Goal: Task Accomplishment & Management: Manage account settings

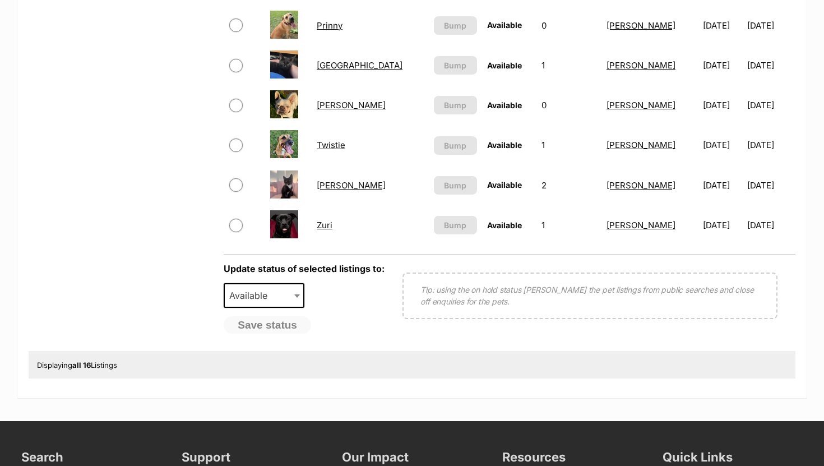
scroll to position [657, 0]
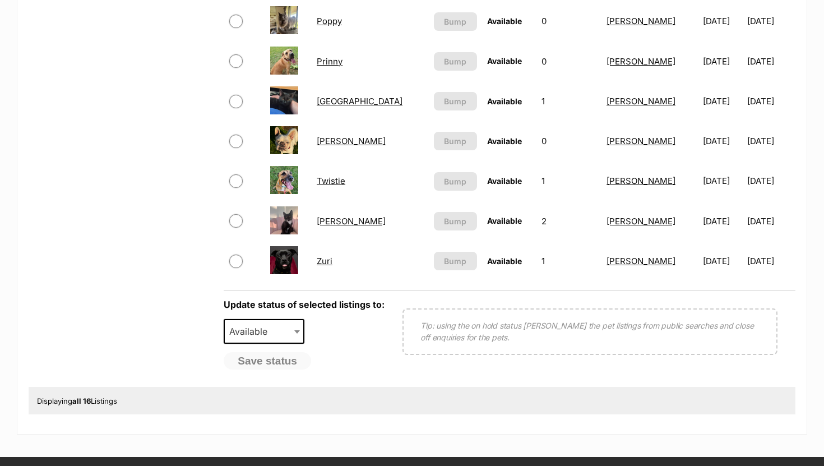
click at [339, 219] on link "[PERSON_NAME]" at bounding box center [351, 221] width 69 height 11
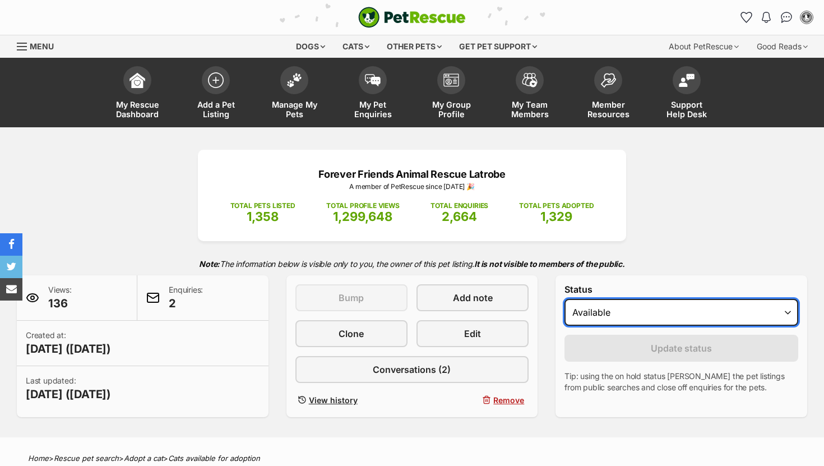
click at [649, 315] on select "Draft - not available as listing has enquires Available On hold Adopted" at bounding box center [682, 312] width 234 height 27
select select "rehomed"
click at [565, 299] on select "Draft - not available as listing has enquires Available On hold Adopted" at bounding box center [682, 312] width 234 height 27
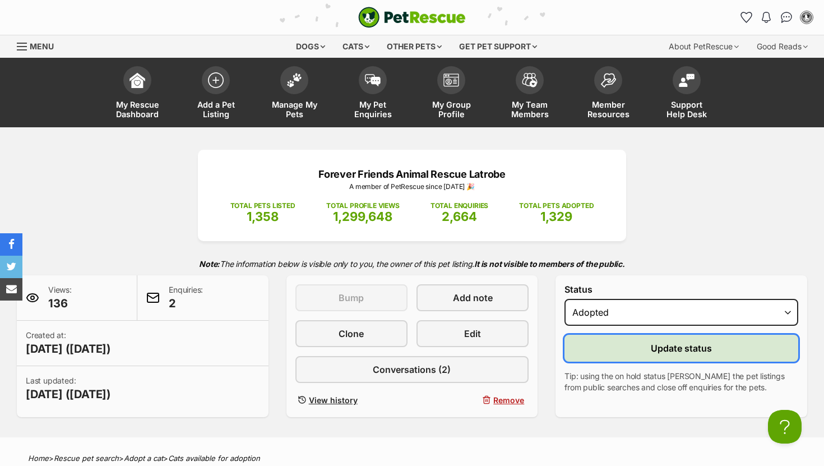
click at [613, 351] on button "Update status" at bounding box center [682, 348] width 234 height 27
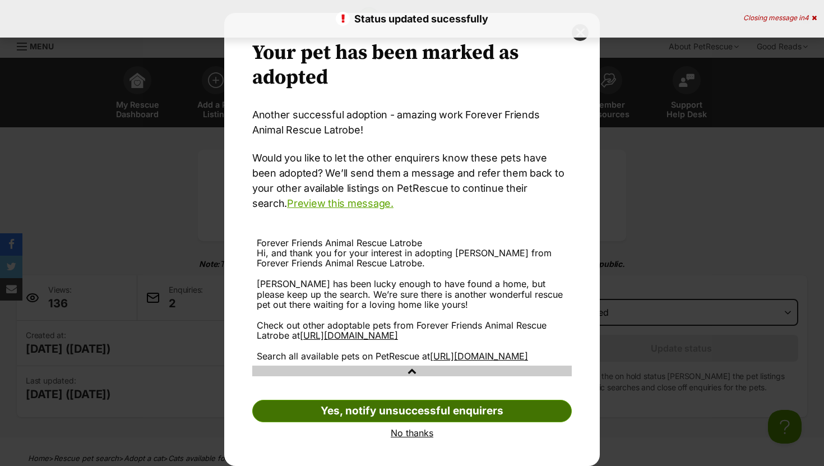
click at [369, 402] on link "Yes, notify unsuccessful enquirers" at bounding box center [412, 411] width 320 height 22
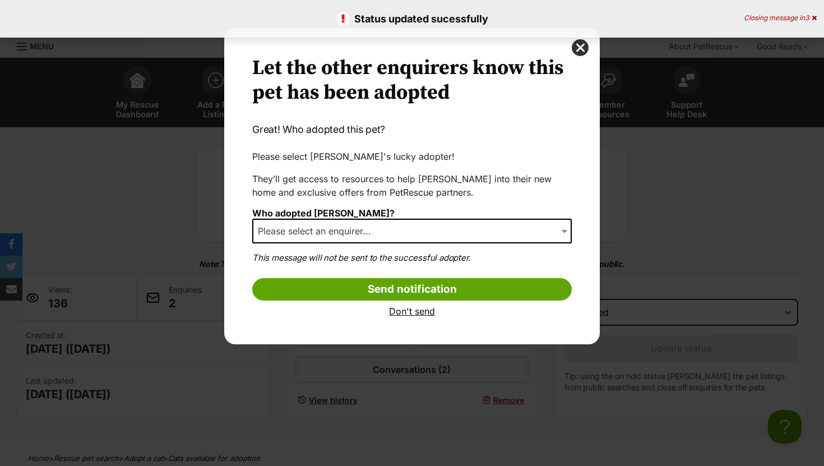
click at [376, 235] on span "Please select an enquirer..." at bounding box center [317, 231] width 129 height 16
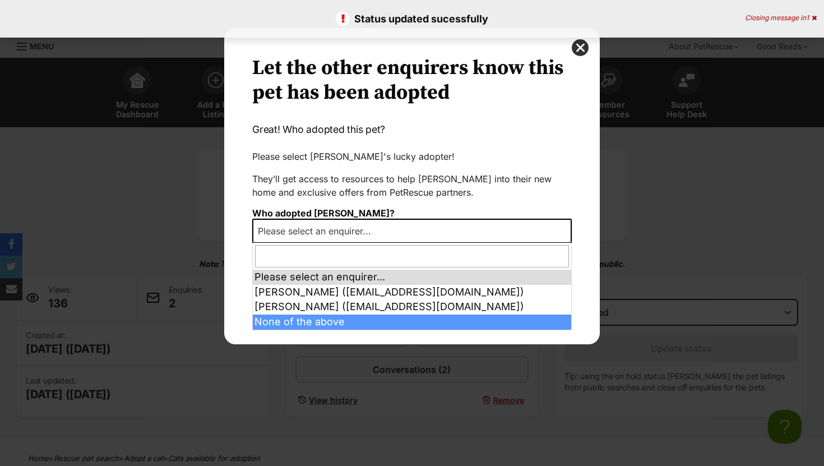
select select "other"
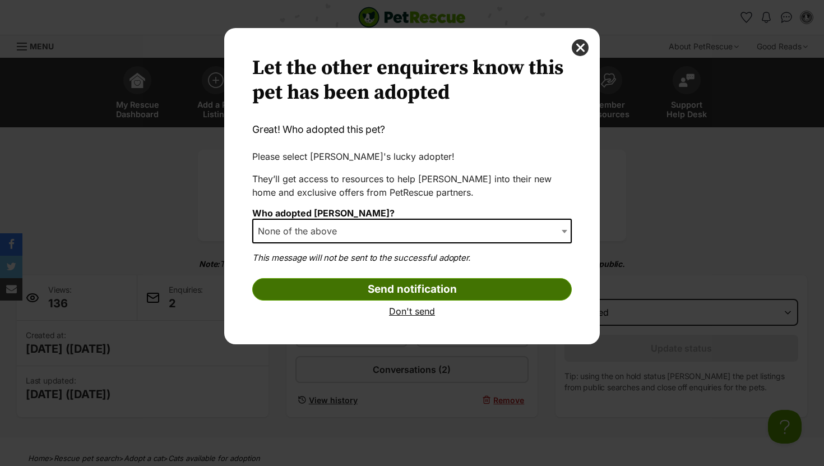
click at [369, 291] on input "Send notification" at bounding box center [412, 289] width 320 height 22
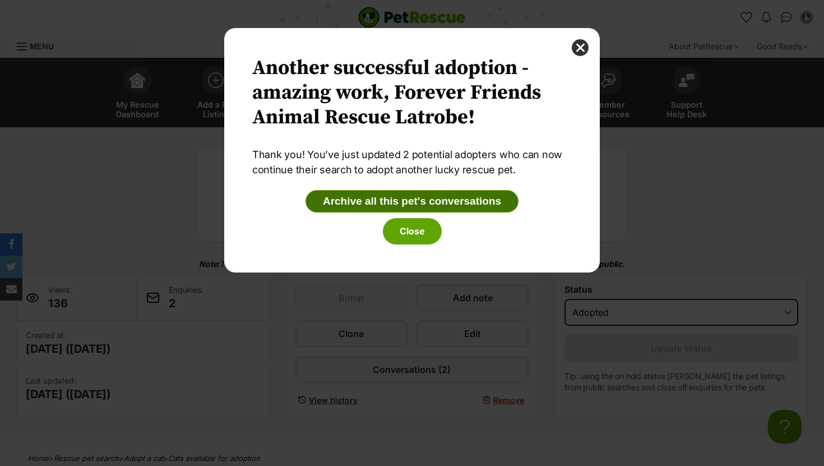
click at [375, 201] on button "Archive all this pet's conversations" at bounding box center [412, 201] width 213 height 22
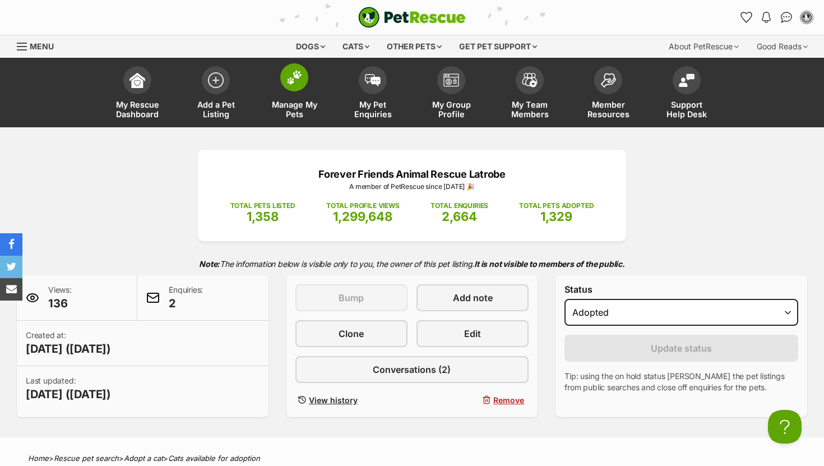
click at [299, 74] on img at bounding box center [295, 77] width 16 height 15
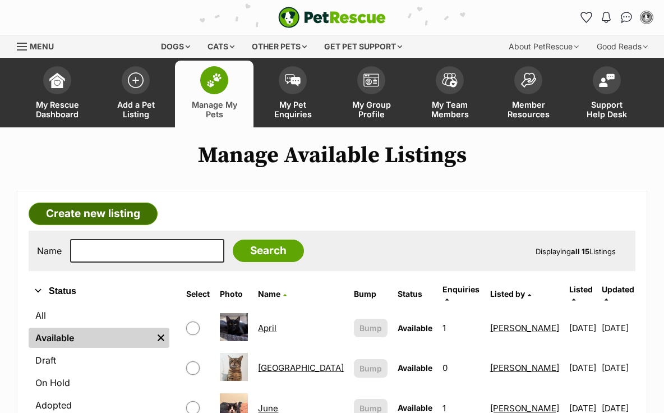
click at [114, 205] on link "Create new listing" at bounding box center [93, 213] width 129 height 22
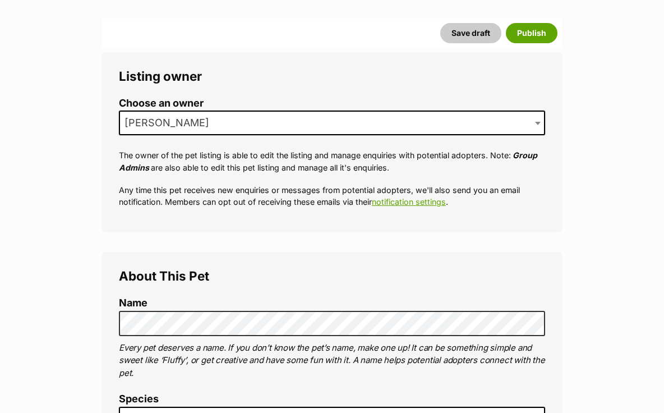
scroll to position [329, 0]
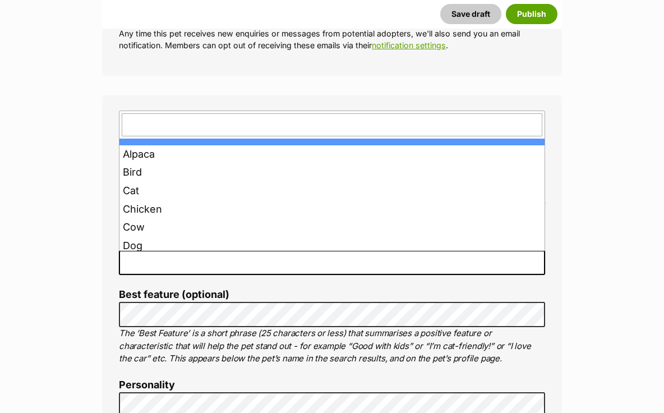
click at [224, 264] on span at bounding box center [332, 262] width 426 height 25
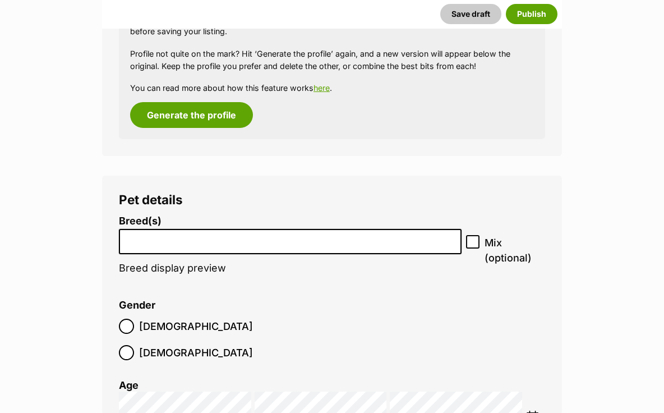
scroll to position [1314, 0]
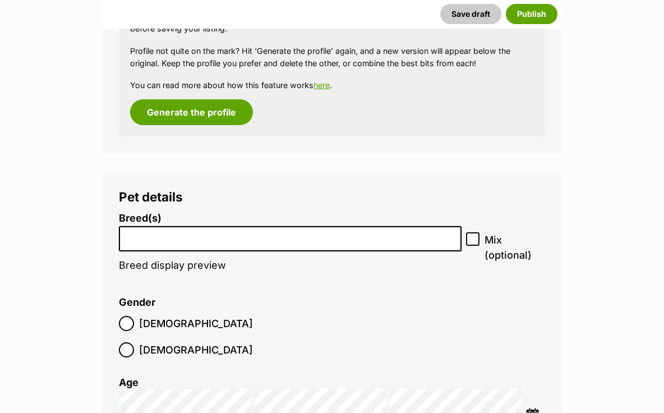
click at [338, 241] on input "search" at bounding box center [290, 236] width 335 height 12
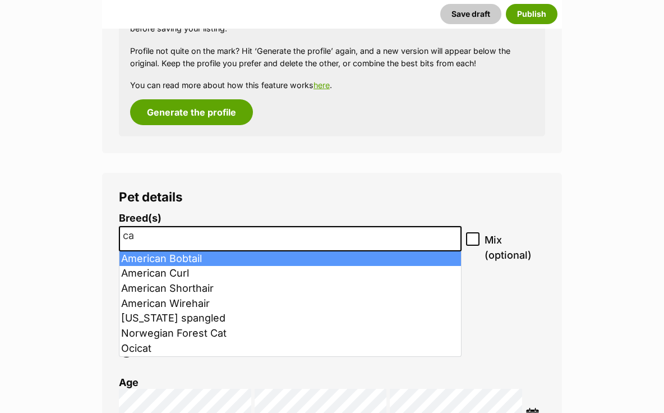
type input "c"
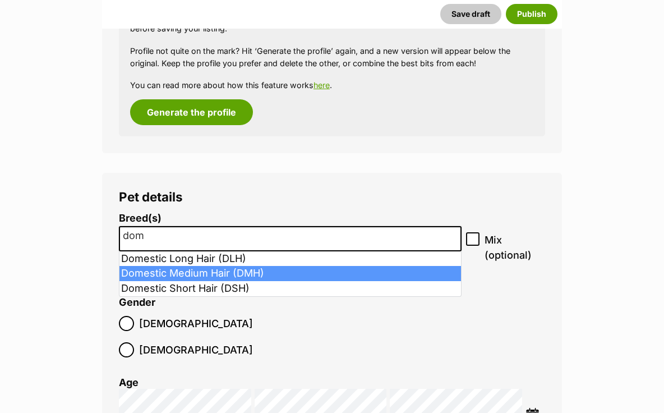
type input "dom"
select select "252101"
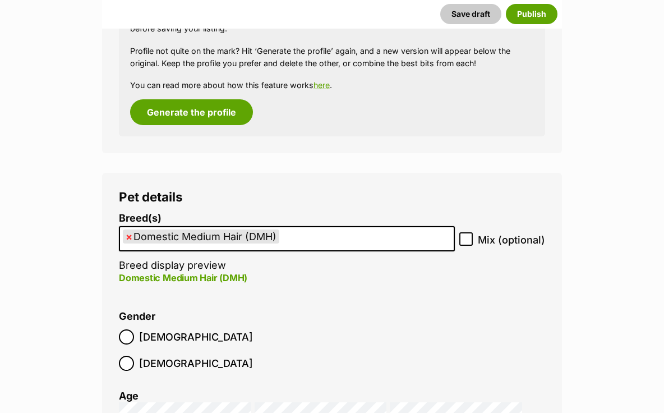
click at [186, 356] on label "Female" at bounding box center [186, 363] width 134 height 15
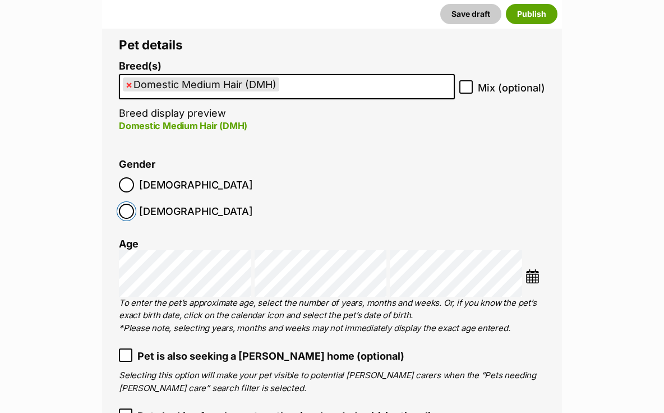
scroll to position [1473, 0]
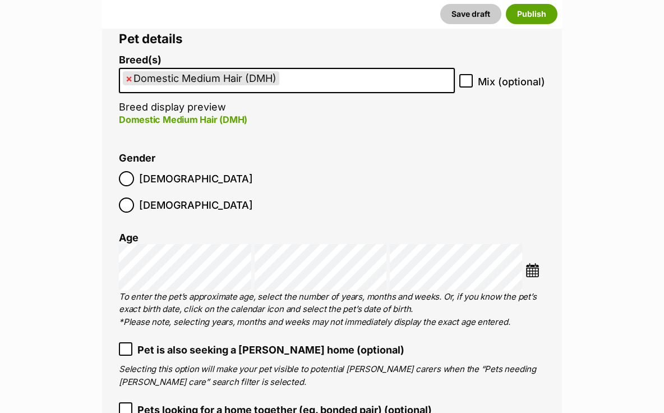
click at [527, 263] on li at bounding box center [535, 271] width 20 height 17
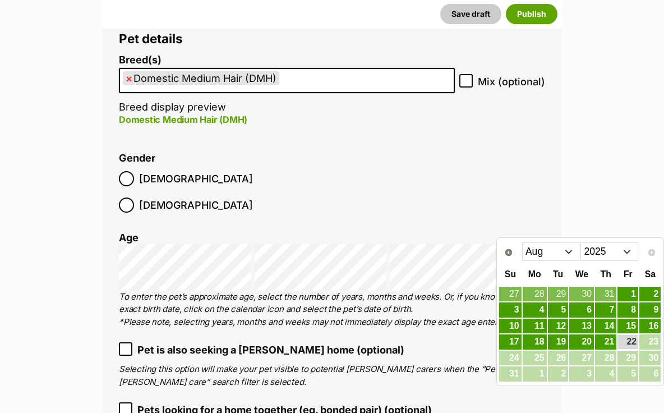
click at [572, 251] on select "Jan Feb Mar Apr May Jun Jul Aug" at bounding box center [551, 251] width 58 height 18
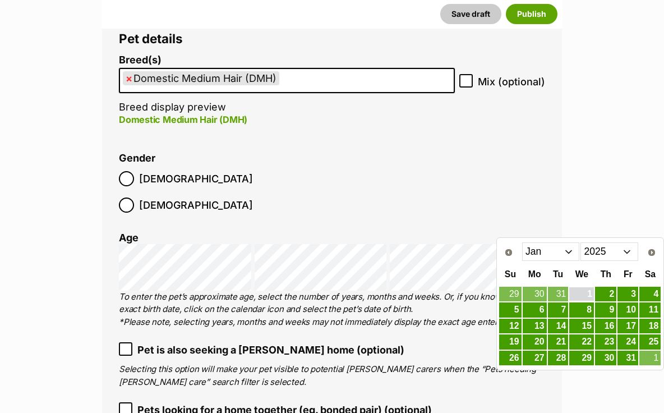
click at [588, 291] on link "1" at bounding box center [581, 294] width 25 height 14
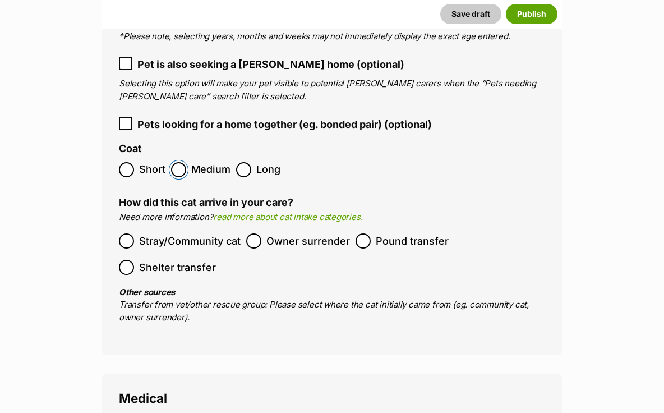
scroll to position [1760, 0]
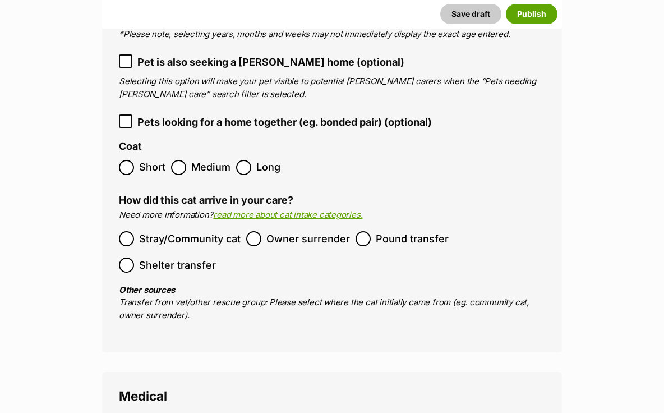
click at [371, 231] on label "Pound transfer" at bounding box center [402, 238] width 93 height 15
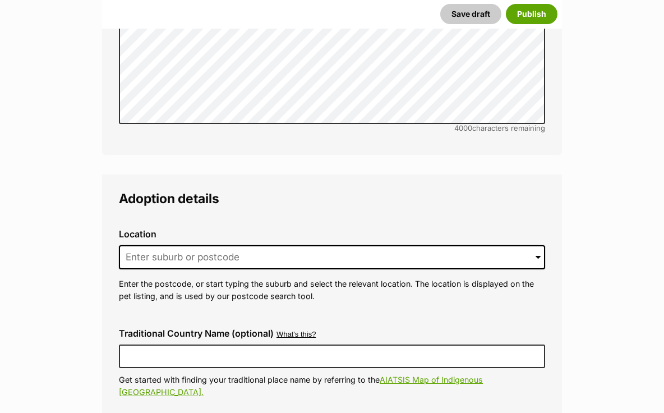
scroll to position [2693, 0]
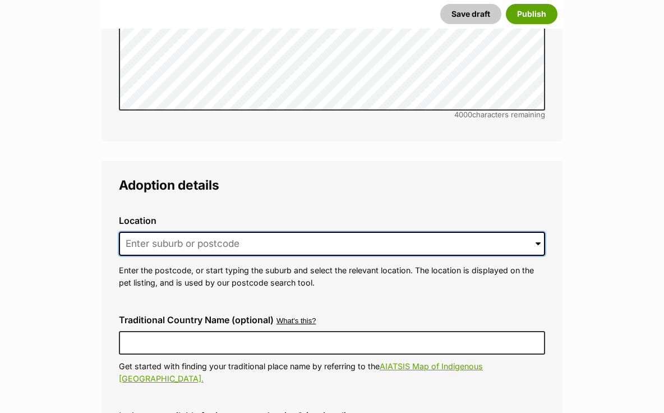
click at [293, 232] on input at bounding box center [332, 244] width 426 height 25
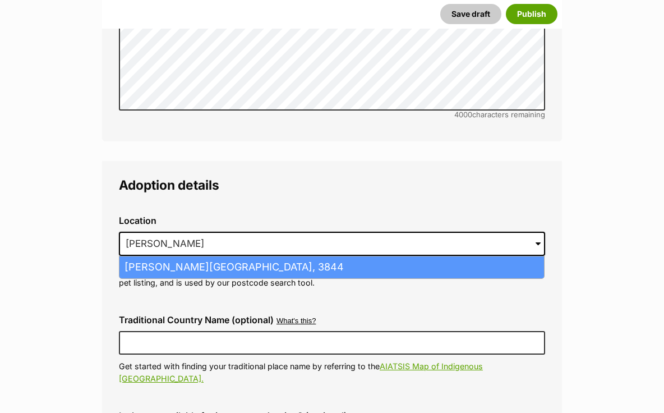
click at [137, 256] on li "Tyers, Victoria, 3844" at bounding box center [331, 267] width 424 height 22
type input "Tyers, Victoria, 3844"
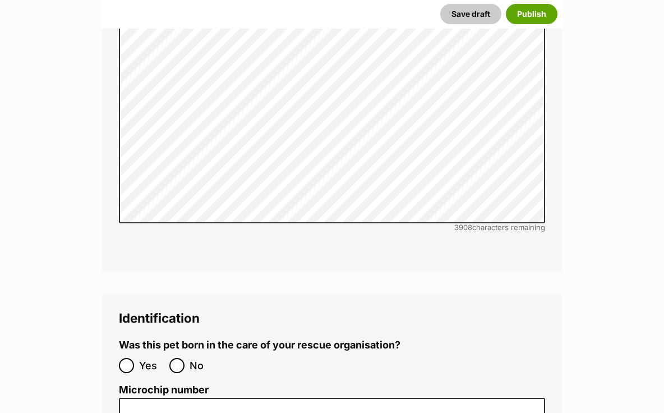
scroll to position [3662, 0]
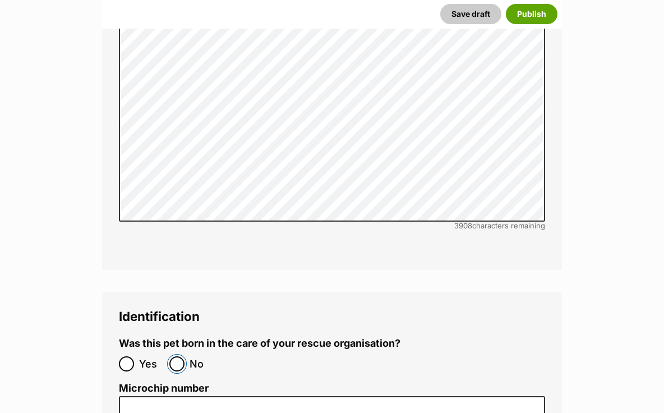
click at [182, 356] on input "No" at bounding box center [176, 363] width 15 height 15
radio input "true"
click at [177, 396] on input "Microchip number" at bounding box center [332, 408] width 426 height 25
paste input "956000018510584"
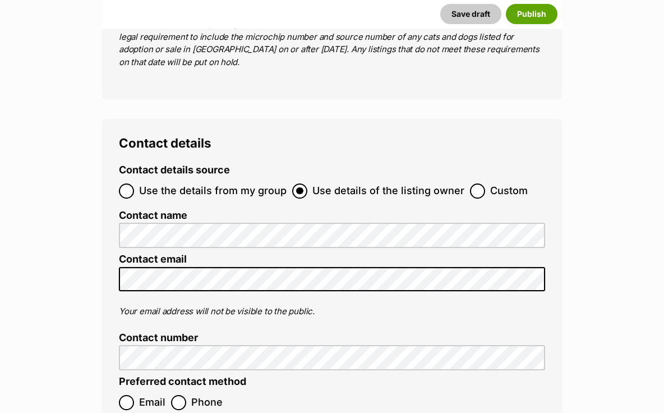
scroll to position [4409, 0]
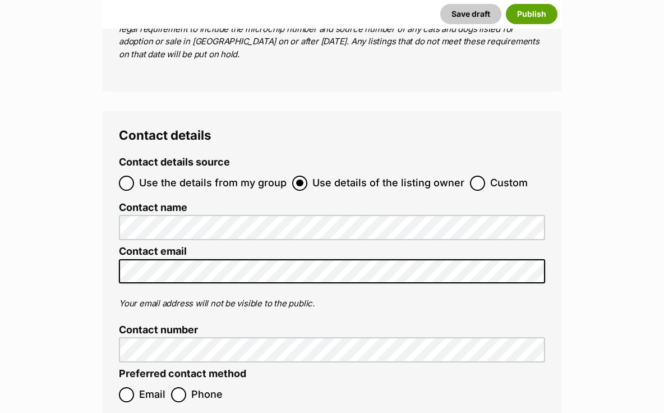
type input "956000018510584"
click at [137, 387] on label "Email" at bounding box center [142, 394] width 47 height 15
click at [134, 387] on input "Email" at bounding box center [126, 394] width 15 height 15
radio input "true"
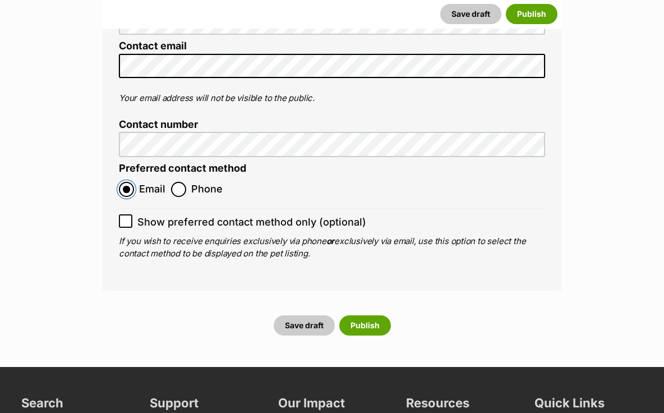
scroll to position [4591, 0]
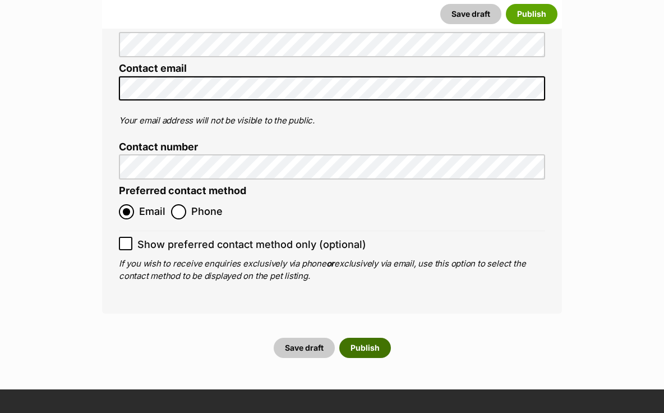
click at [369, 338] on button "Publish" at bounding box center [365, 348] width 52 height 20
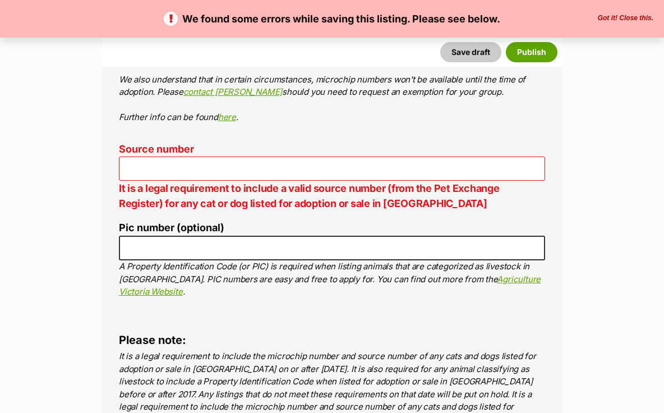
scroll to position [4071, 0]
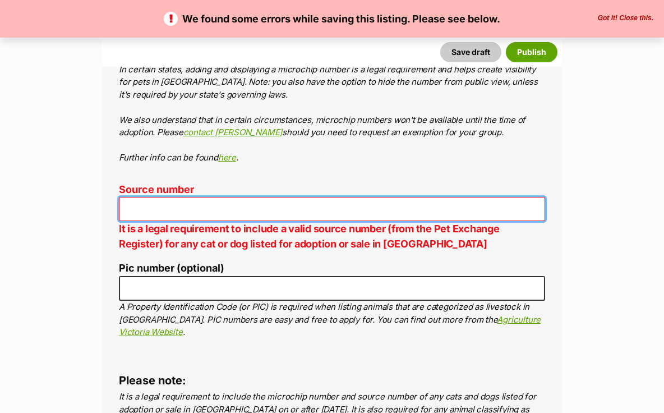
click at [159, 197] on input "Source number" at bounding box center [332, 209] width 426 height 24
type input "RE102353"
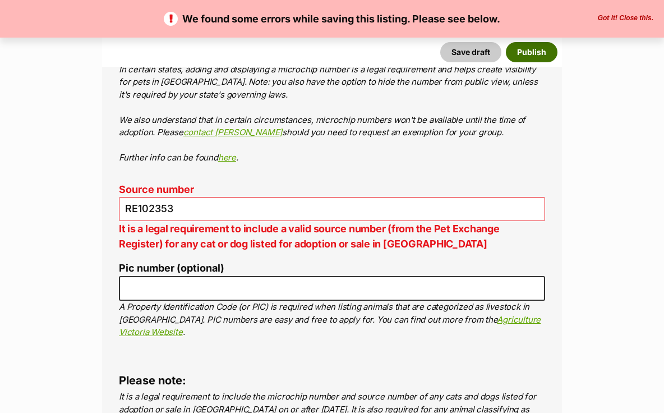
click at [543, 45] on button "Publish" at bounding box center [532, 52] width 52 height 20
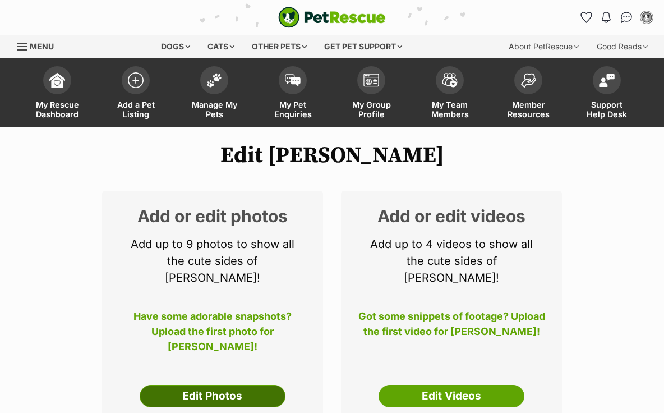
click at [232, 385] on link "Edit Photos" at bounding box center [213, 396] width 146 height 22
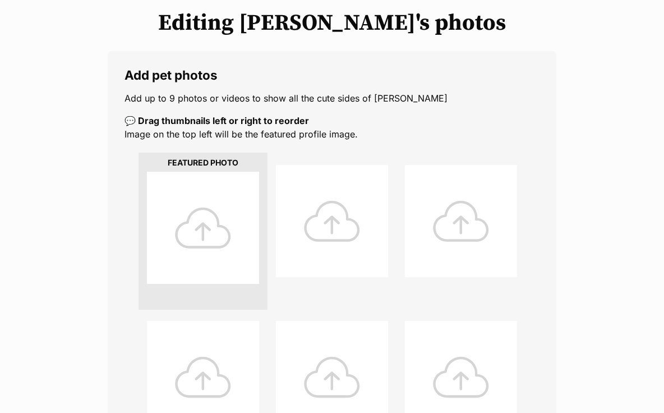
scroll to position [141, 0]
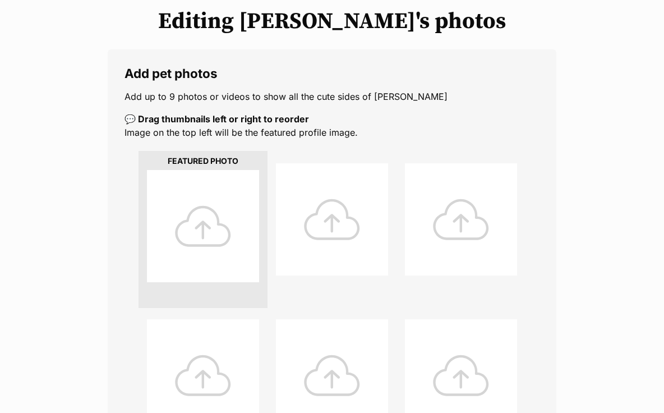
click at [220, 239] on div at bounding box center [203, 226] width 112 height 112
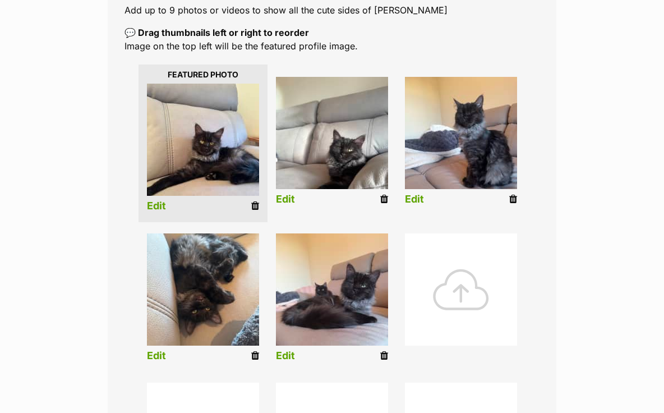
scroll to position [229, 0]
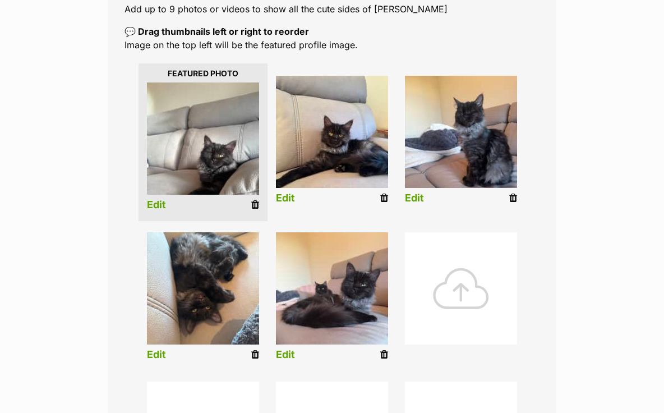
click at [152, 209] on link "Edit" at bounding box center [156, 205] width 19 height 12
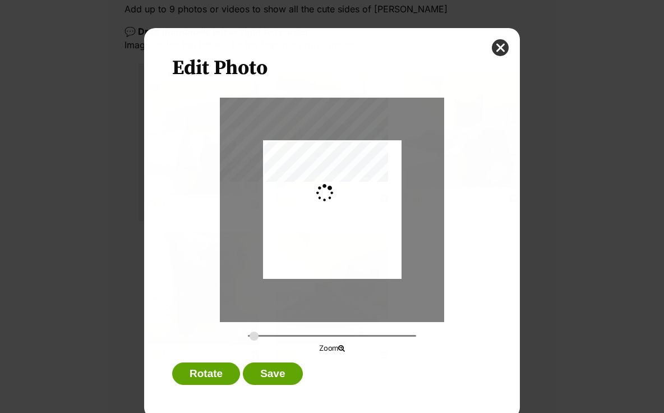
scroll to position [0, 0]
drag, startPoint x: 253, startPoint y: 338, endPoint x: 269, endPoint y: 337, distance: 15.7
type input "0.4035"
click at [269, 337] on input "Dialog Window - Close (Press escape to close)" at bounding box center [332, 335] width 168 height 11
drag, startPoint x: 317, startPoint y: 264, endPoint x: 307, endPoint y: 252, distance: 14.7
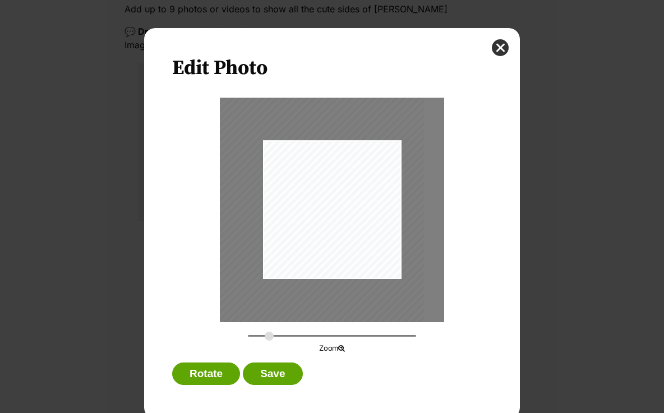
click at [307, 252] on div "Dialog Window - Close (Press escape to close)" at bounding box center [322, 198] width 204 height 271
click at [279, 375] on button "Save" at bounding box center [272, 373] width 59 height 22
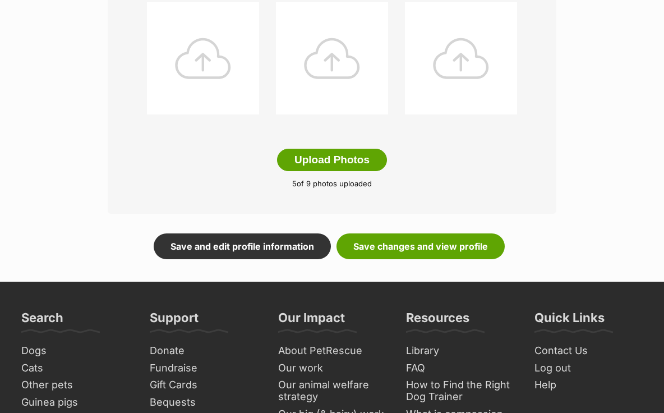
scroll to position [611, 0]
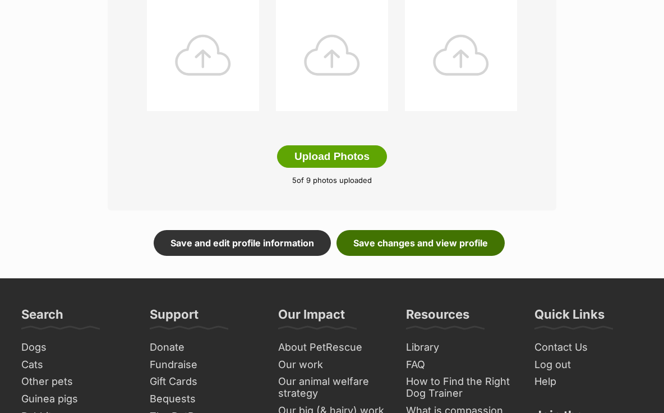
click at [431, 238] on link "Save changes and view profile" at bounding box center [420, 243] width 168 height 26
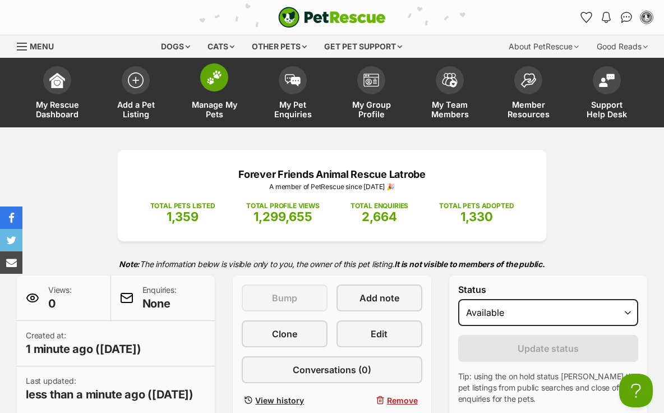
click at [216, 91] on span at bounding box center [214, 77] width 28 height 28
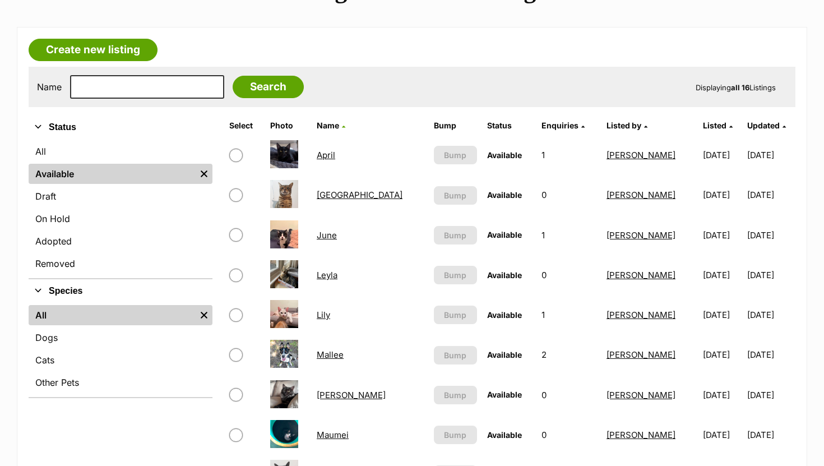
scroll to position [303, 0]
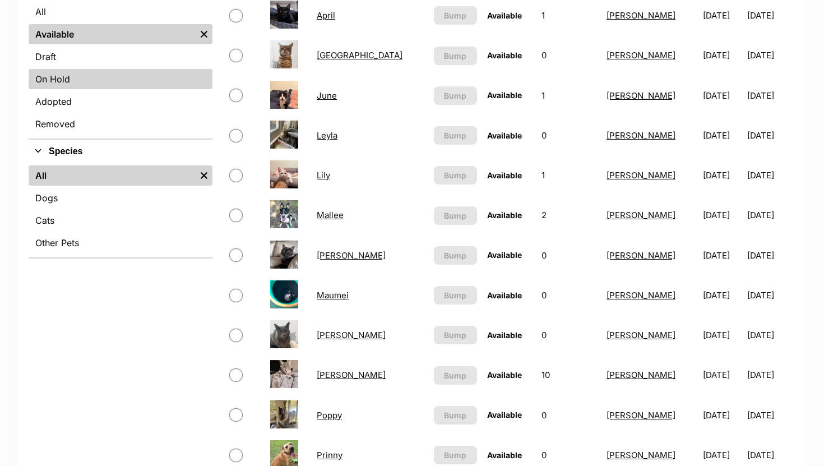
click at [57, 75] on link "On Hold" at bounding box center [121, 79] width 184 height 20
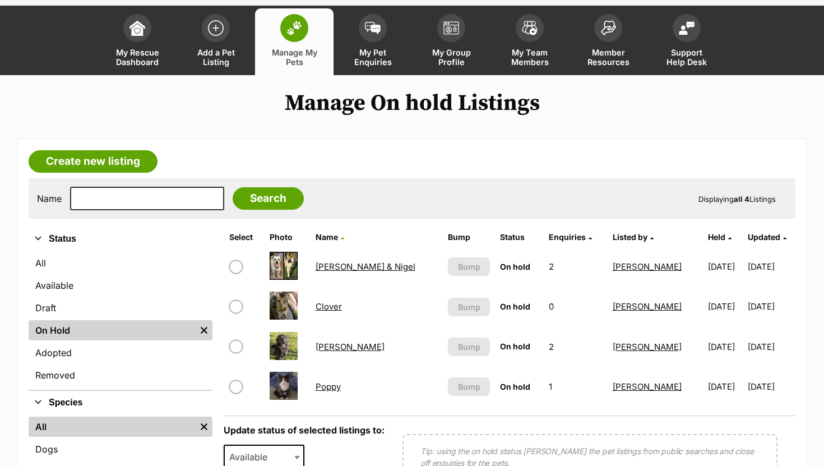
scroll to position [53, 0]
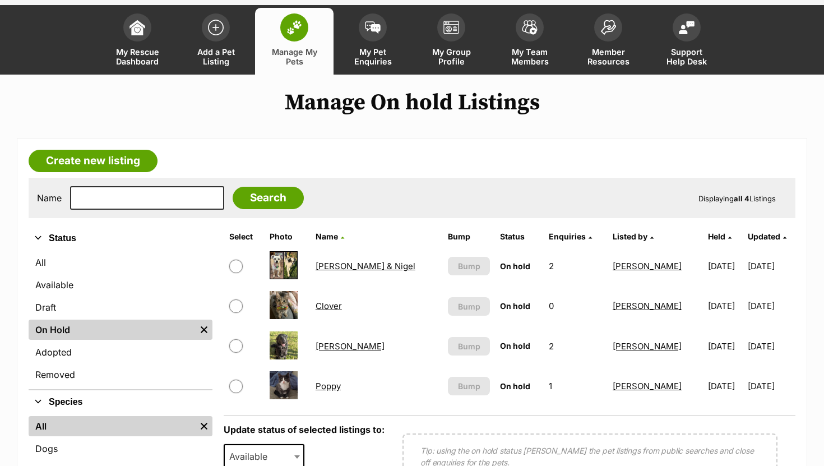
click at [340, 307] on link "Clover" at bounding box center [329, 306] width 26 height 11
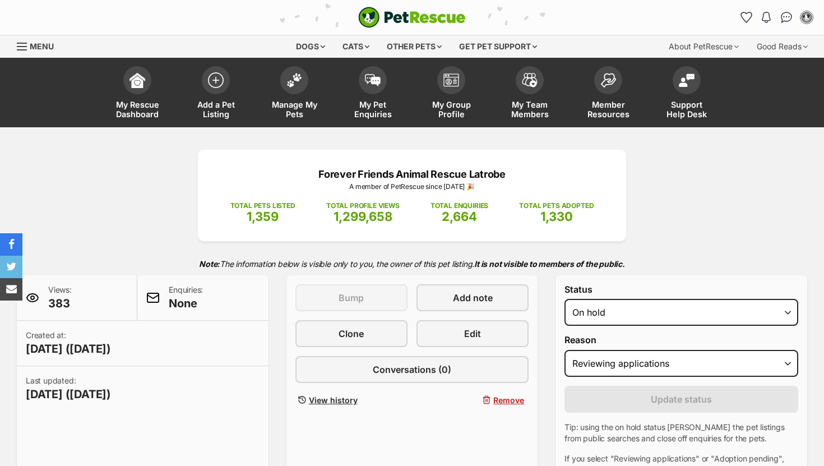
select select "reviewing_applications"
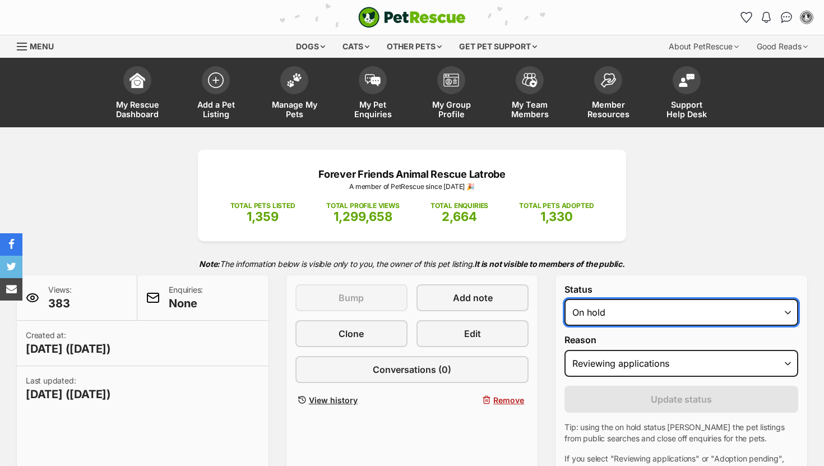
click at [596, 321] on select "Draft Available On hold Adopted" at bounding box center [682, 312] width 234 height 27
select select "rehomed"
click at [565, 299] on select "Draft Available On hold Adopted" at bounding box center [682, 312] width 234 height 27
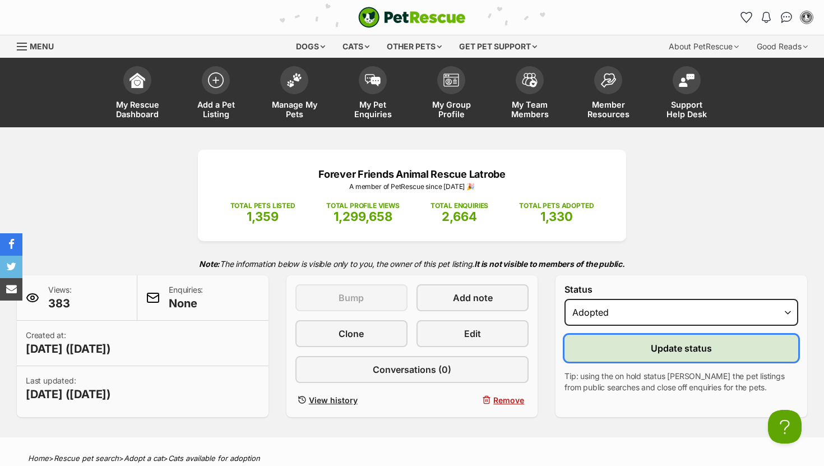
click at [596, 353] on button "Update status" at bounding box center [682, 348] width 234 height 27
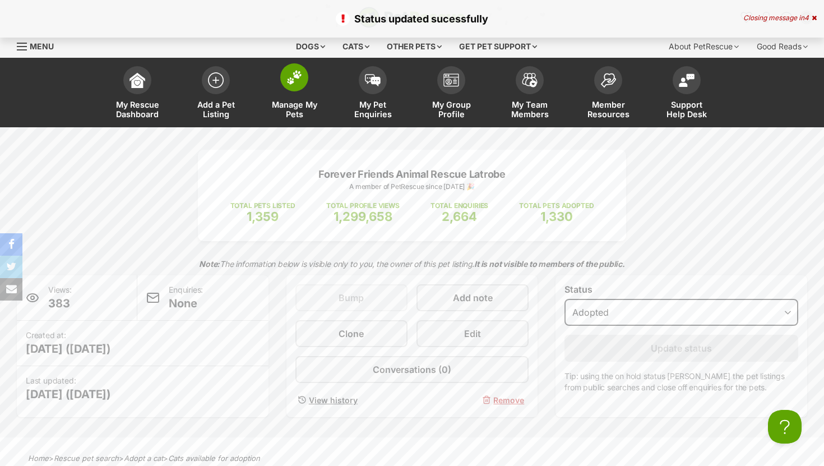
click at [299, 90] on span at bounding box center [294, 77] width 28 height 28
